Goal: Information Seeking & Learning: Learn about a topic

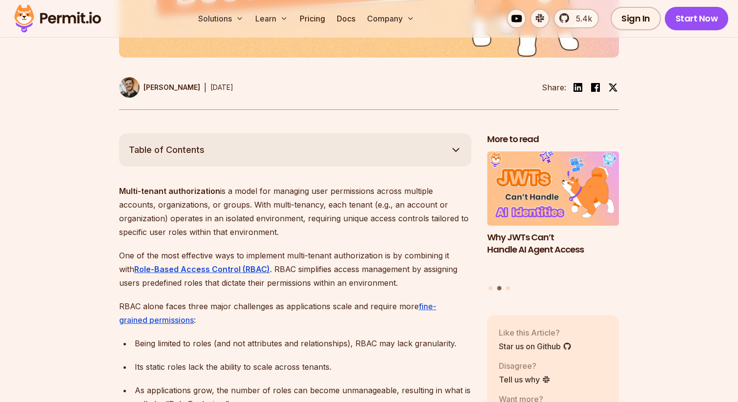
scroll to position [451, 0]
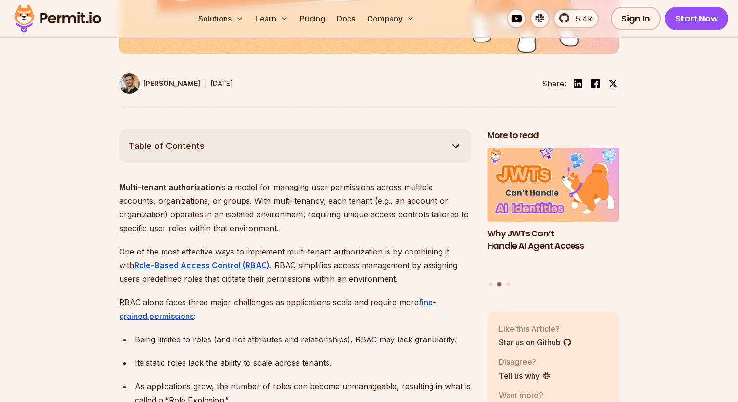
click at [240, 161] on button "Table of Contents" at bounding box center [295, 145] width 353 height 33
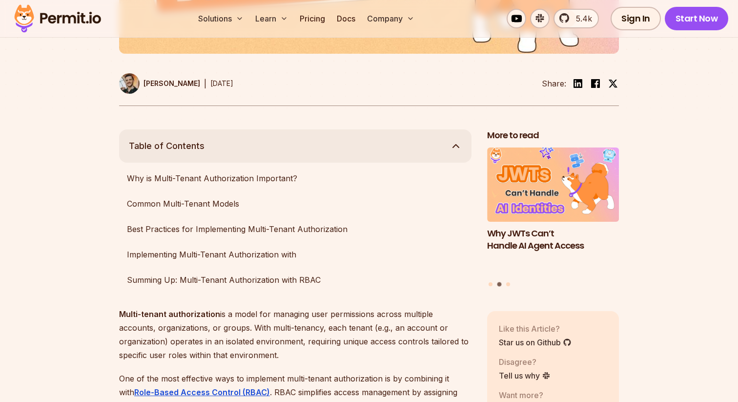
click at [244, 163] on button "Table of Contents" at bounding box center [295, 145] width 353 height 33
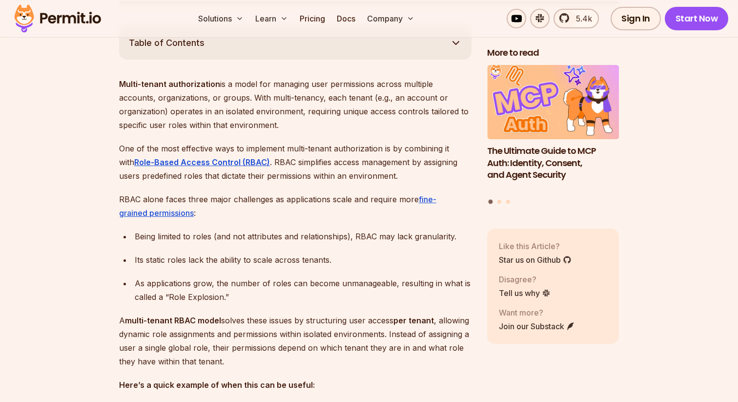
scroll to position [556, 0]
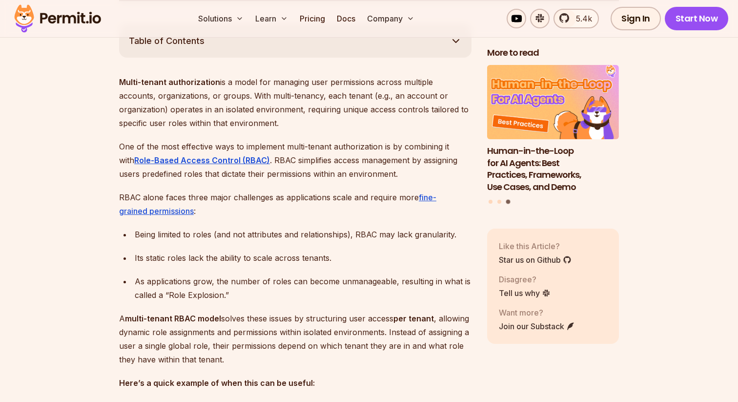
drag, startPoint x: 564, startPoint y: 85, endPoint x: 504, endPoint y: 211, distance: 139.1
click at [504, 209] on div "More to read Why JWTs Can’t Handle AI Agent Access Human-in-the-Loop for AI Age…" at bounding box center [553, 218] width 132 height 343
click at [500, 203] on button "Go to slide 2" at bounding box center [500, 201] width 4 height 4
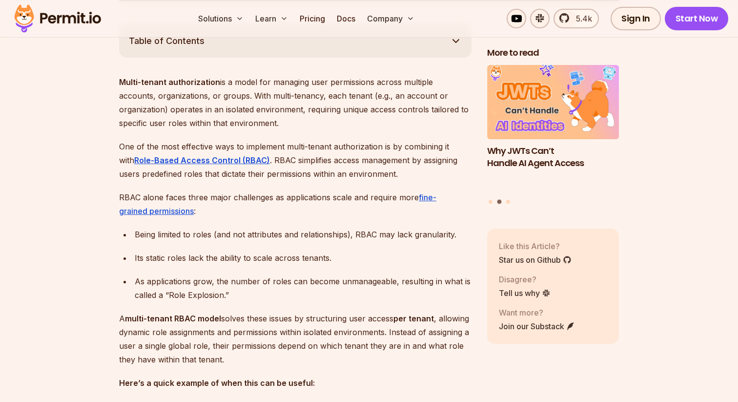
click at [493, 203] on li "Select a slide to show" at bounding box center [491, 201] width 4 height 4
click at [491, 203] on button "Go to slide 1" at bounding box center [491, 201] width 4 height 4
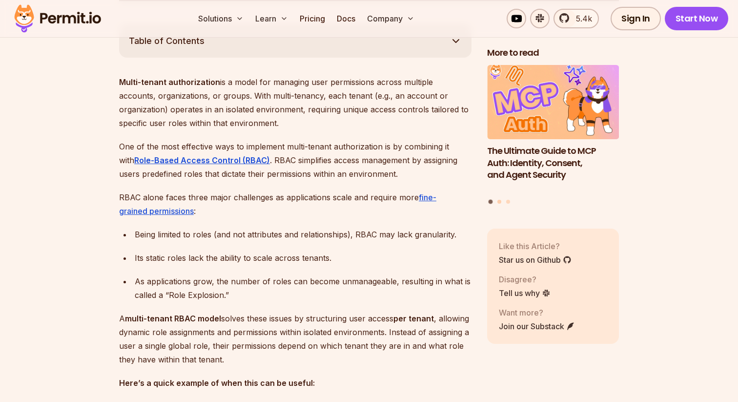
click at [500, 202] on button "Go to slide 2" at bounding box center [500, 201] width 4 height 4
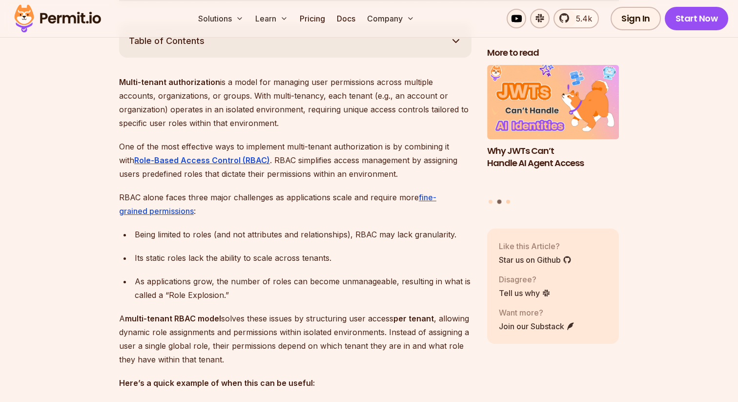
click at [507, 202] on button "Go to slide 3" at bounding box center [508, 201] width 4 height 4
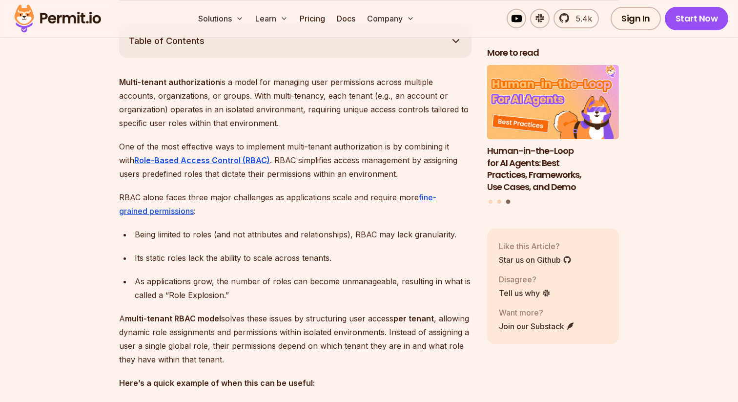
click at [500, 201] on button "Go to slide 2" at bounding box center [500, 201] width 4 height 4
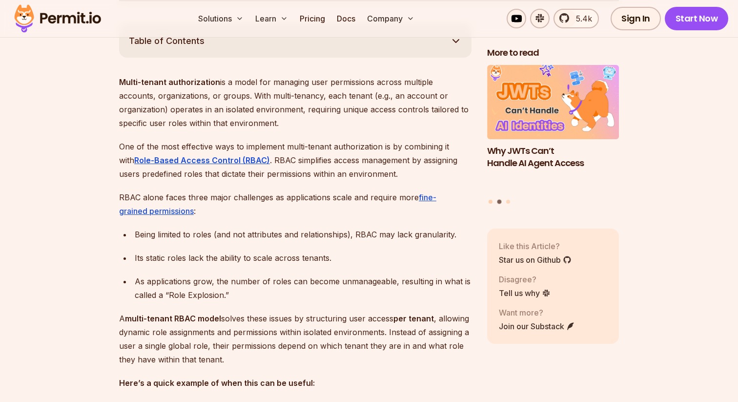
click at [491, 201] on button "Go to slide 1" at bounding box center [491, 201] width 4 height 4
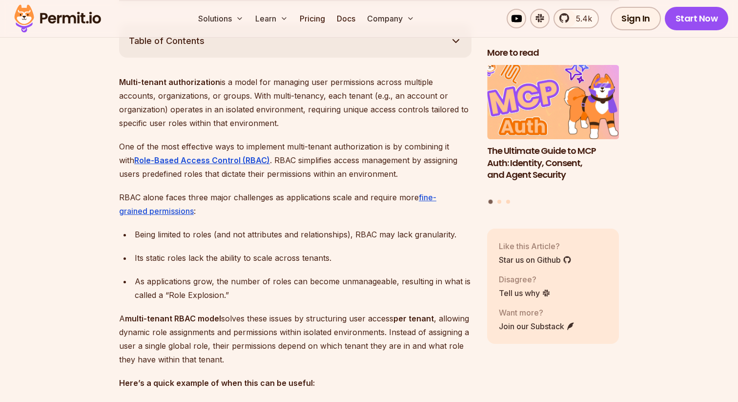
click at [533, 95] on img "1 of 3" at bounding box center [553, 102] width 145 height 82
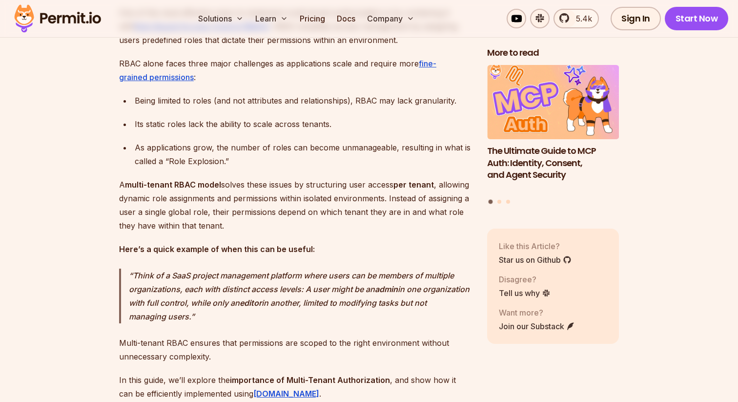
scroll to position [691, 0]
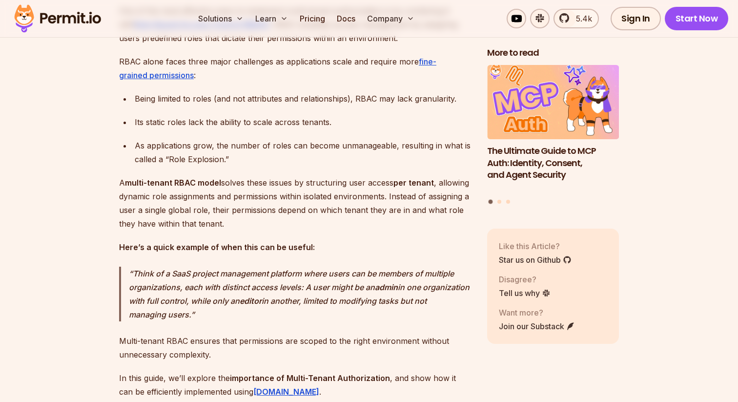
click at [323, 189] on p "A multi-tenant RBAC model solves these issues by structuring user access per te…" at bounding box center [295, 203] width 353 height 55
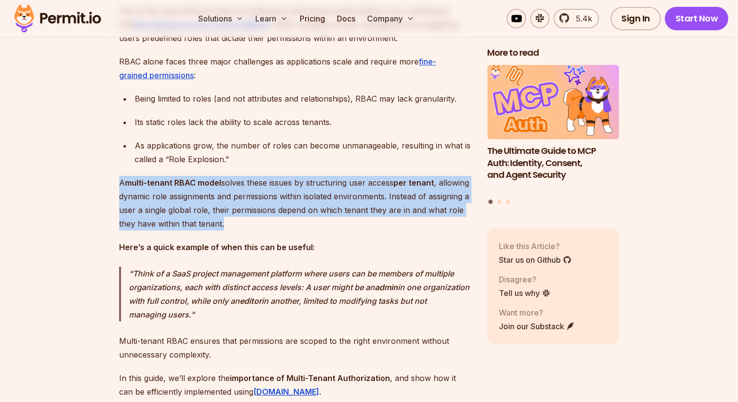
click at [323, 189] on p "A multi-tenant RBAC model solves these issues by structuring user access per te…" at bounding box center [295, 203] width 353 height 55
click at [344, 208] on p "A multi-tenant RBAC model solves these issues by structuring user access per te…" at bounding box center [295, 203] width 353 height 55
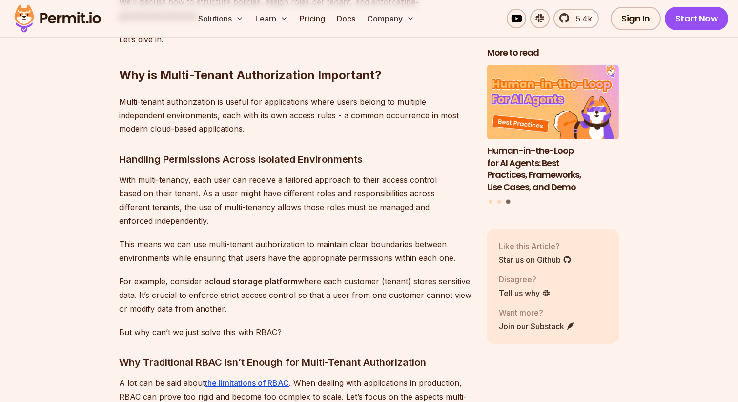
scroll to position [1107, 0]
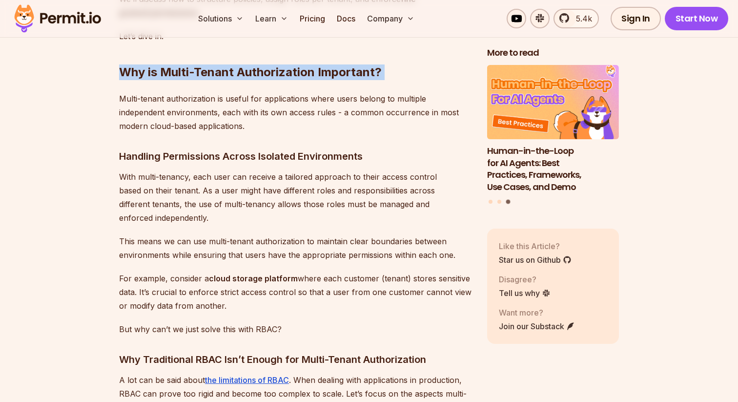
drag, startPoint x: 114, startPoint y: 83, endPoint x: 447, endPoint y: 95, distance: 333.2
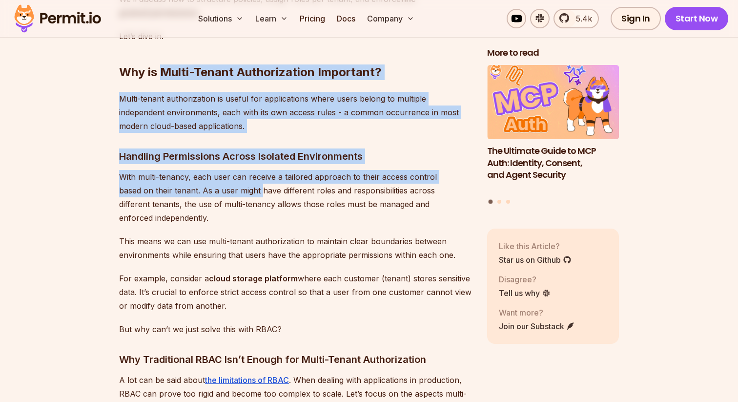
drag, startPoint x: 163, startPoint y: 82, endPoint x: 226, endPoint y: 203, distance: 136.9
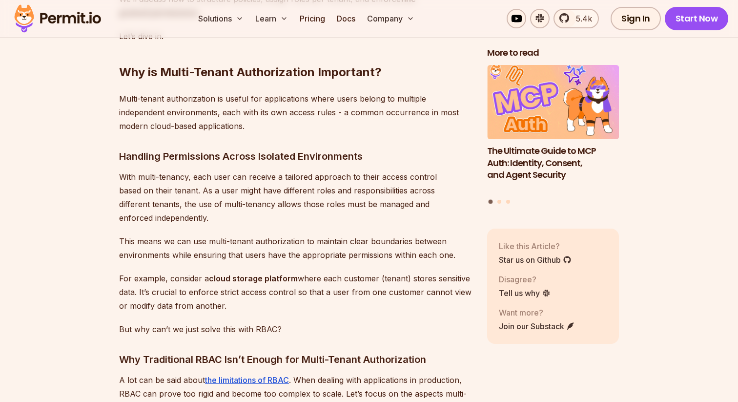
click at [181, 80] on h2 "Why is Multi-Tenant Authorization Important?" at bounding box center [295, 52] width 353 height 55
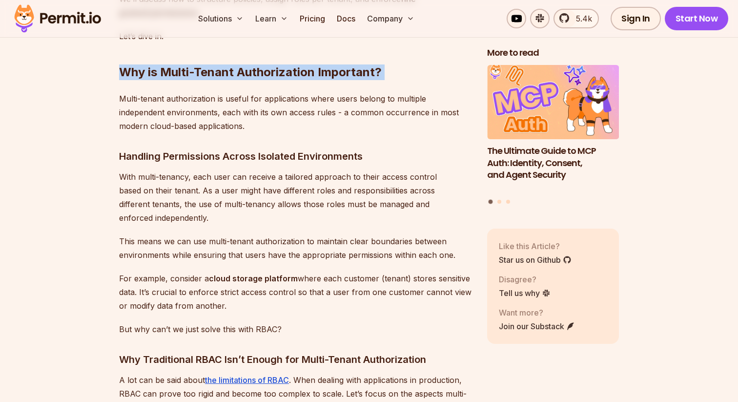
click at [181, 80] on h2 "Why is Multi-Tenant Authorization Important?" at bounding box center [295, 52] width 353 height 55
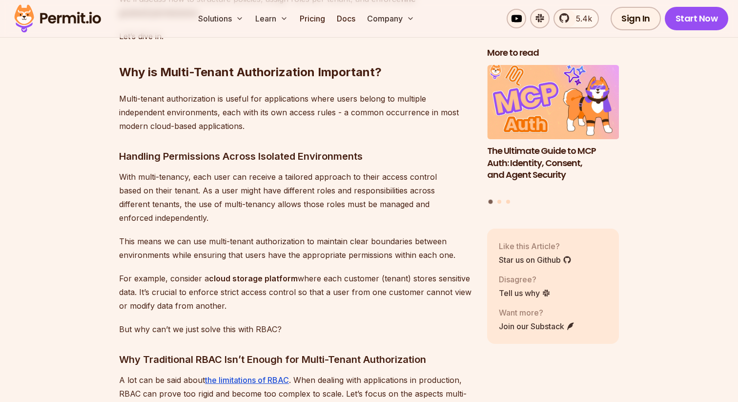
click at [205, 127] on p "Multi-tenant authorization is useful for applications where users belong to mul…" at bounding box center [295, 112] width 353 height 41
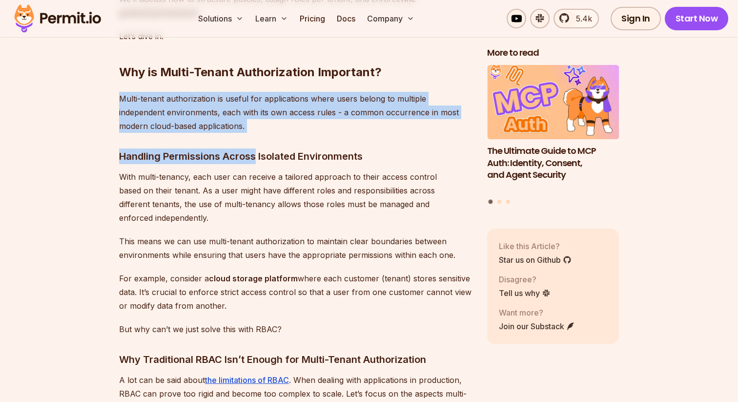
drag, startPoint x: 99, startPoint y: 98, endPoint x: 246, endPoint y: 165, distance: 160.8
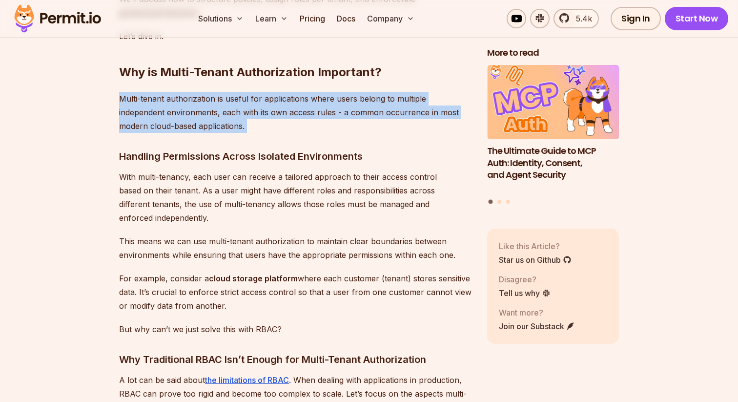
drag, startPoint x: 95, startPoint y: 99, endPoint x: 224, endPoint y: 155, distance: 141.0
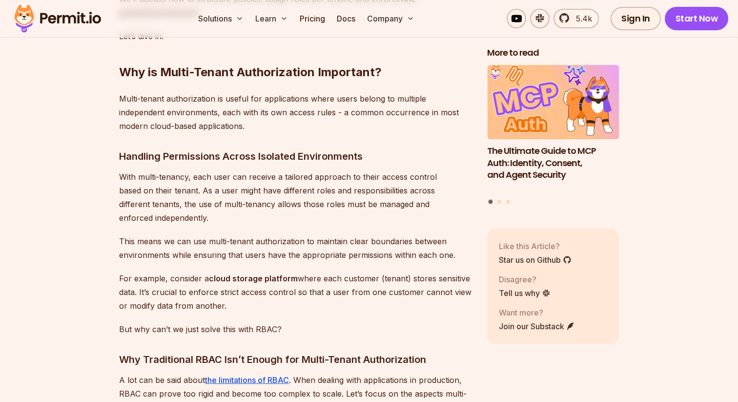
click at [206, 161] on h3 "Handling Permissions Across Isolated Environments" at bounding box center [295, 156] width 353 height 16
click at [204, 164] on h3 "Handling Permissions Across Isolated Environments" at bounding box center [295, 156] width 353 height 16
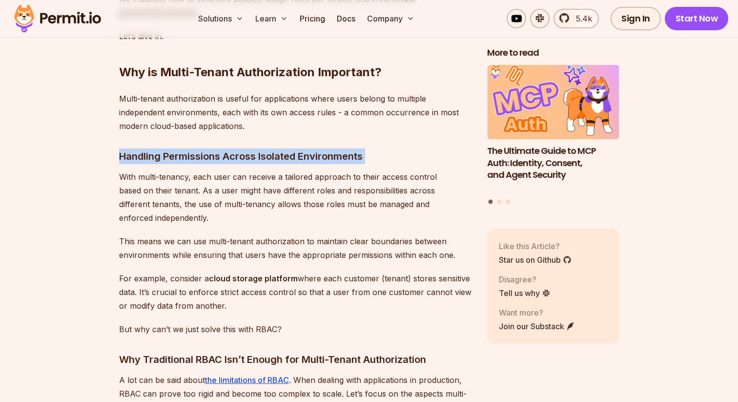
click at [204, 164] on h3 "Handling Permissions Across Isolated Environments" at bounding box center [295, 156] width 353 height 16
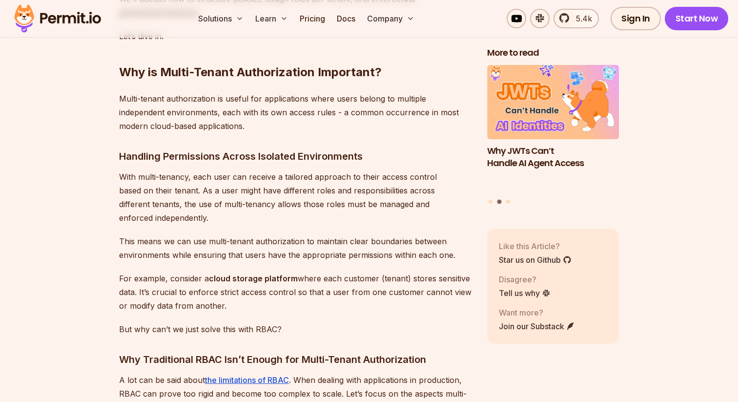
click at [191, 164] on h3 "Handling Permissions Across Isolated Environments" at bounding box center [295, 156] width 353 height 16
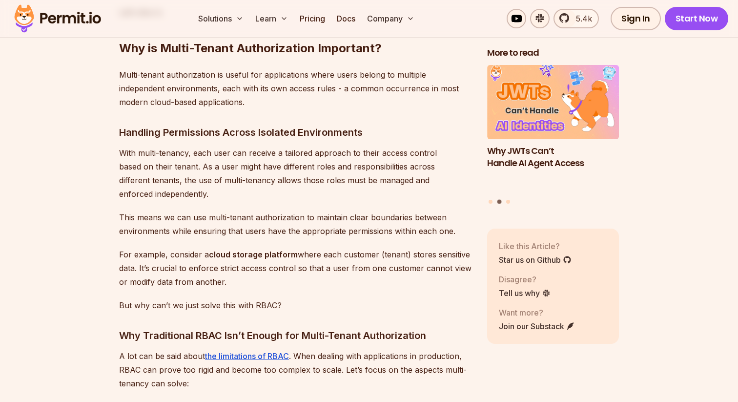
scroll to position [901, 0]
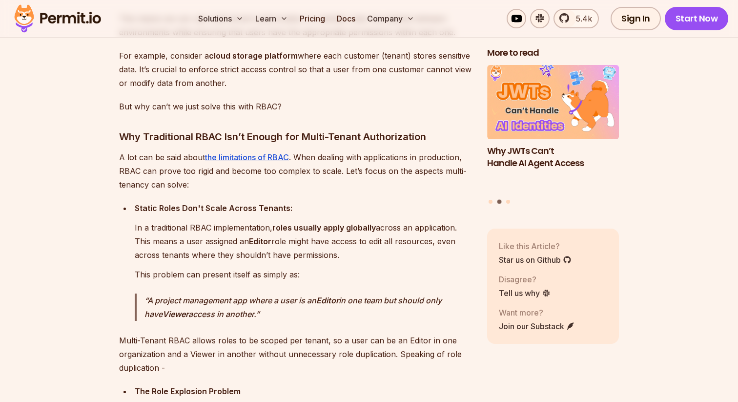
scroll to position [1330, 0]
